Goal: Information Seeking & Learning: Learn about a topic

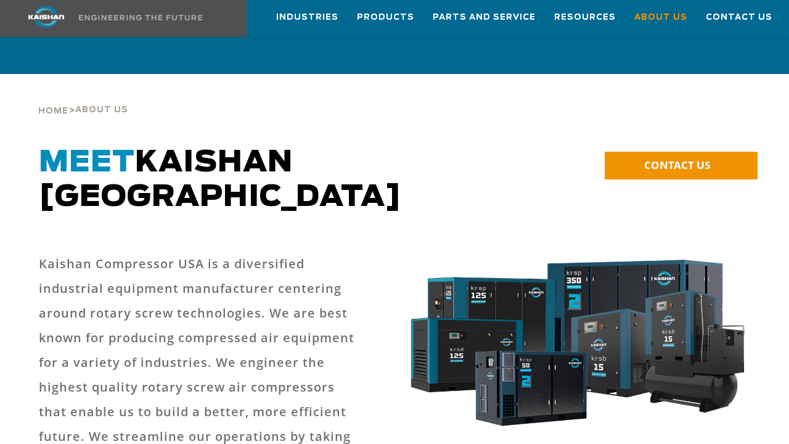
scroll to position [62, 0]
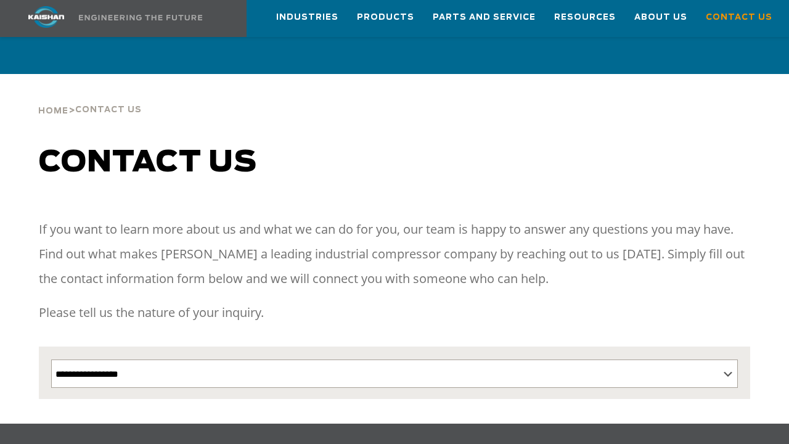
scroll to position [62, 0]
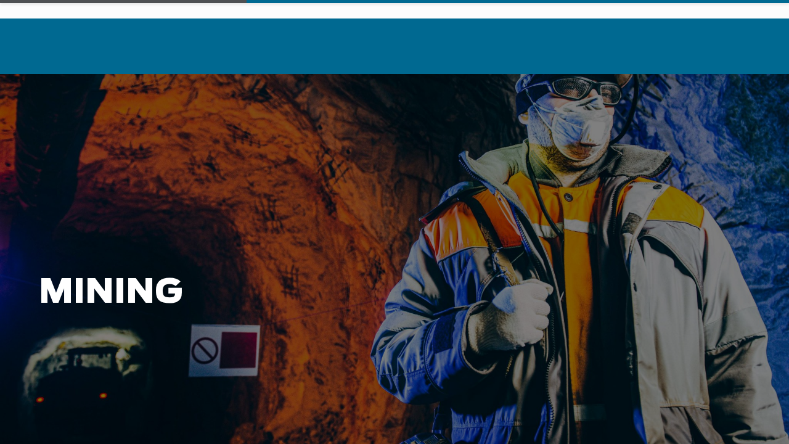
scroll to position [62, 0]
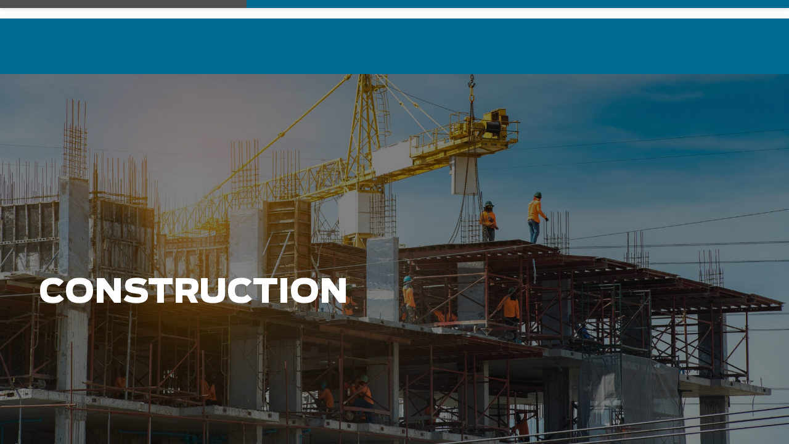
scroll to position [62, 0]
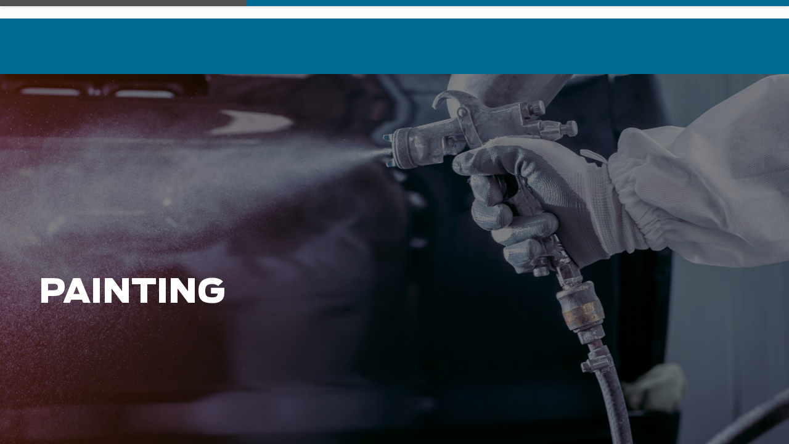
scroll to position [62, 0]
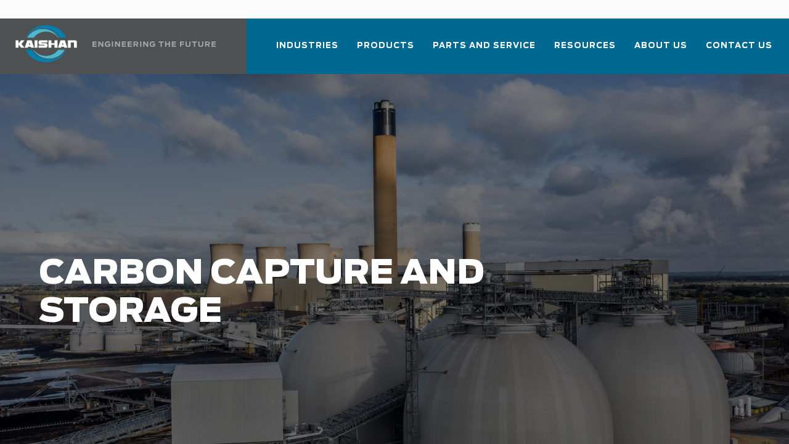
scroll to position [62, 0]
